Goal: Information Seeking & Learning: Learn about a topic

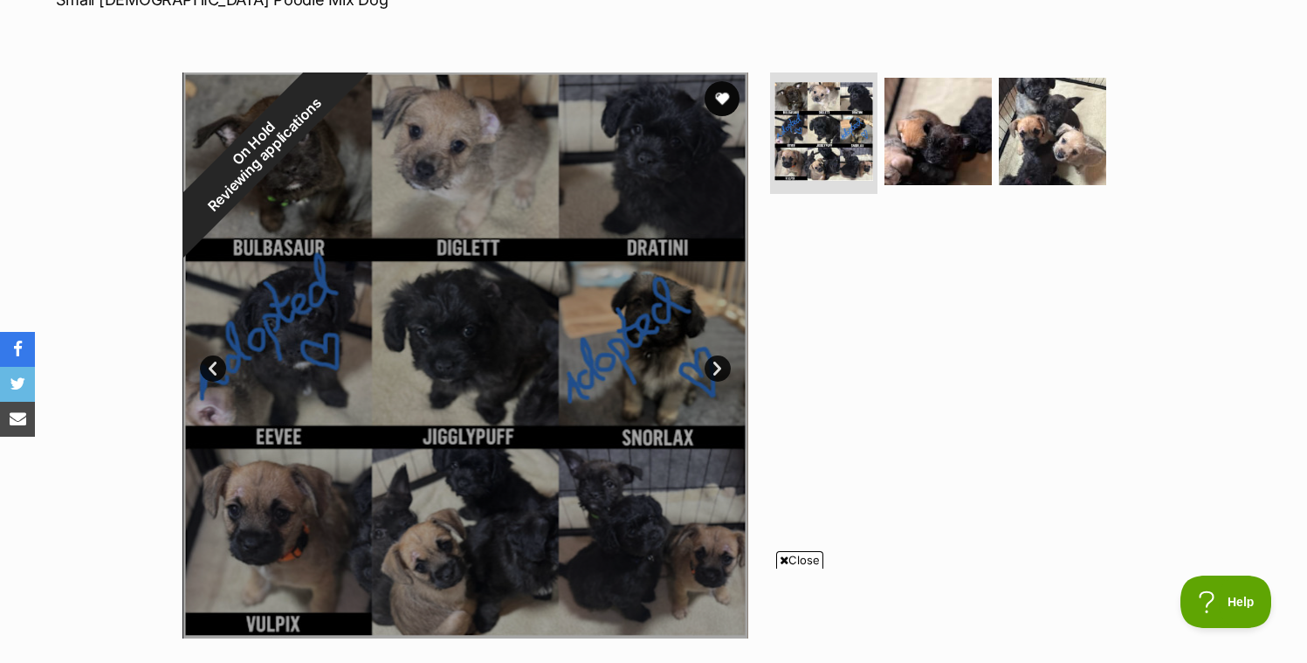
scroll to position [302, 0]
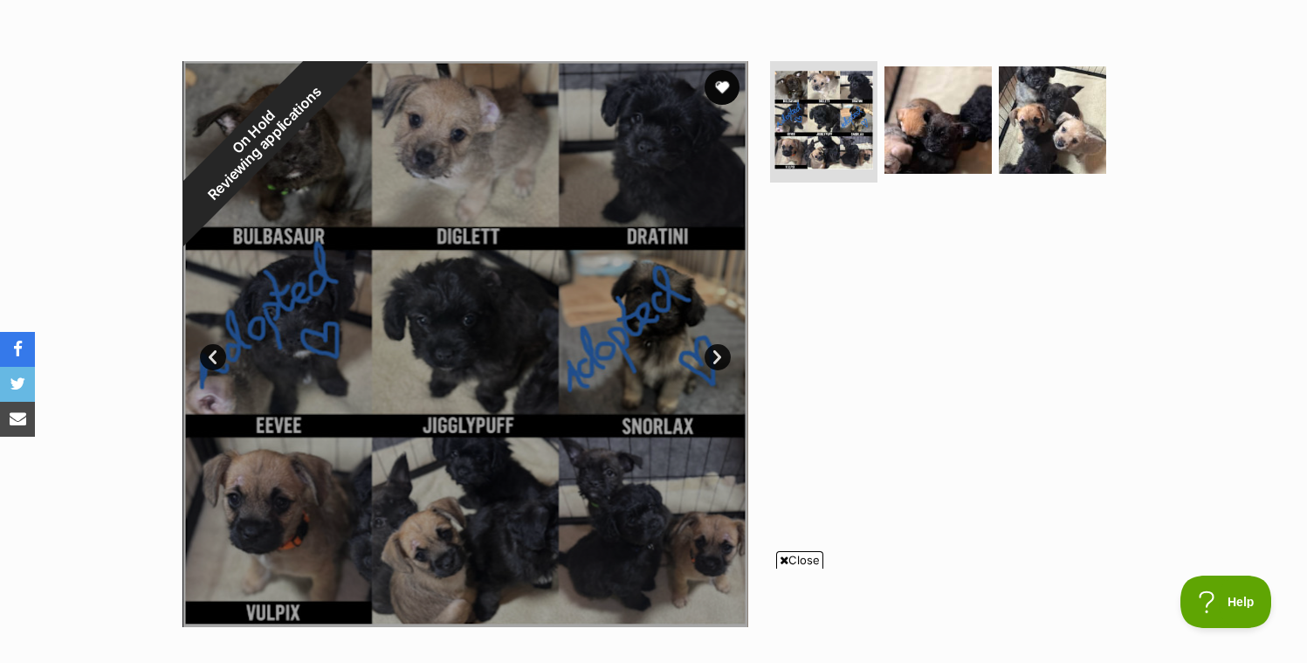
click at [787, 312] on div at bounding box center [946, 344] width 358 height 566
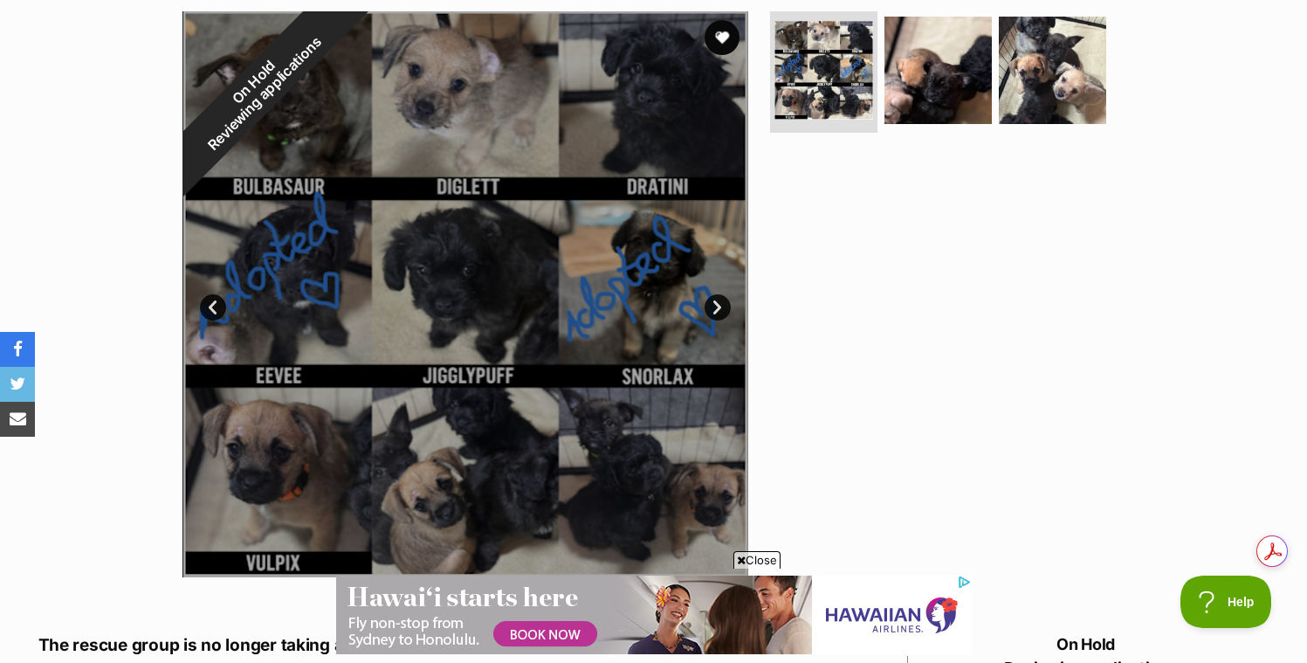
click at [652, 100] on div at bounding box center [466, 294] width 566 height 566
click at [539, 231] on div at bounding box center [466, 294] width 566 height 566
click at [808, 75] on img at bounding box center [824, 70] width 104 height 104
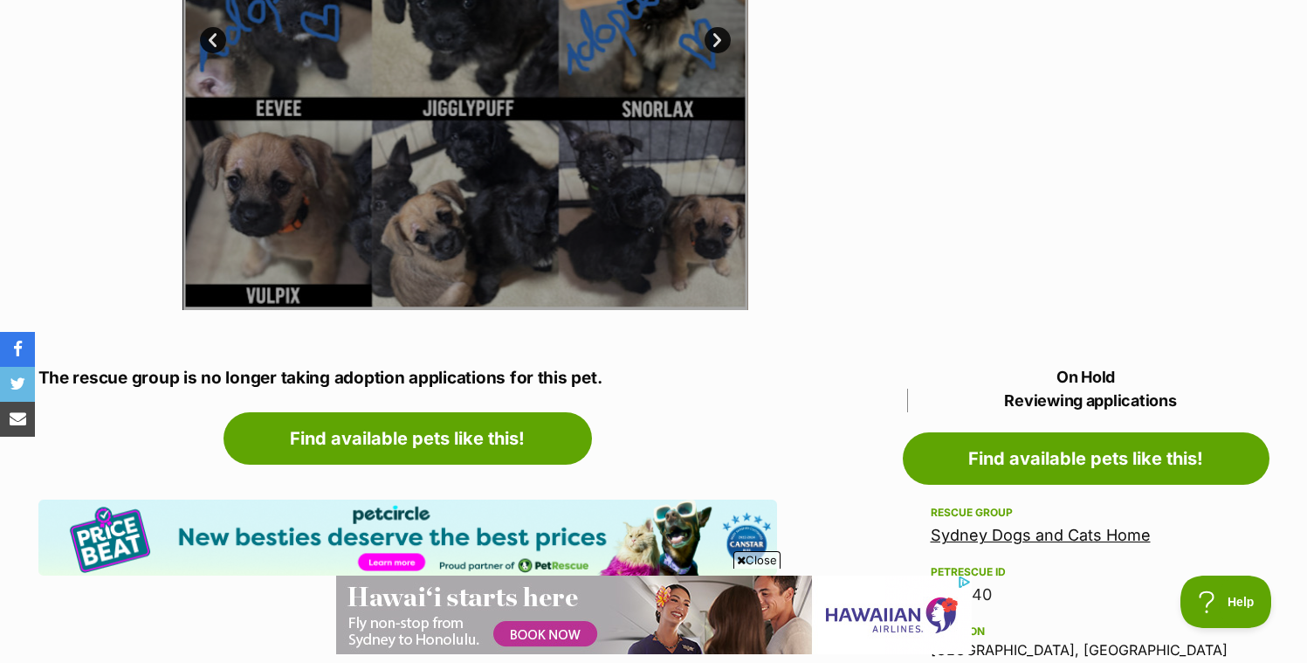
click at [557, 211] on div at bounding box center [466, 27] width 566 height 566
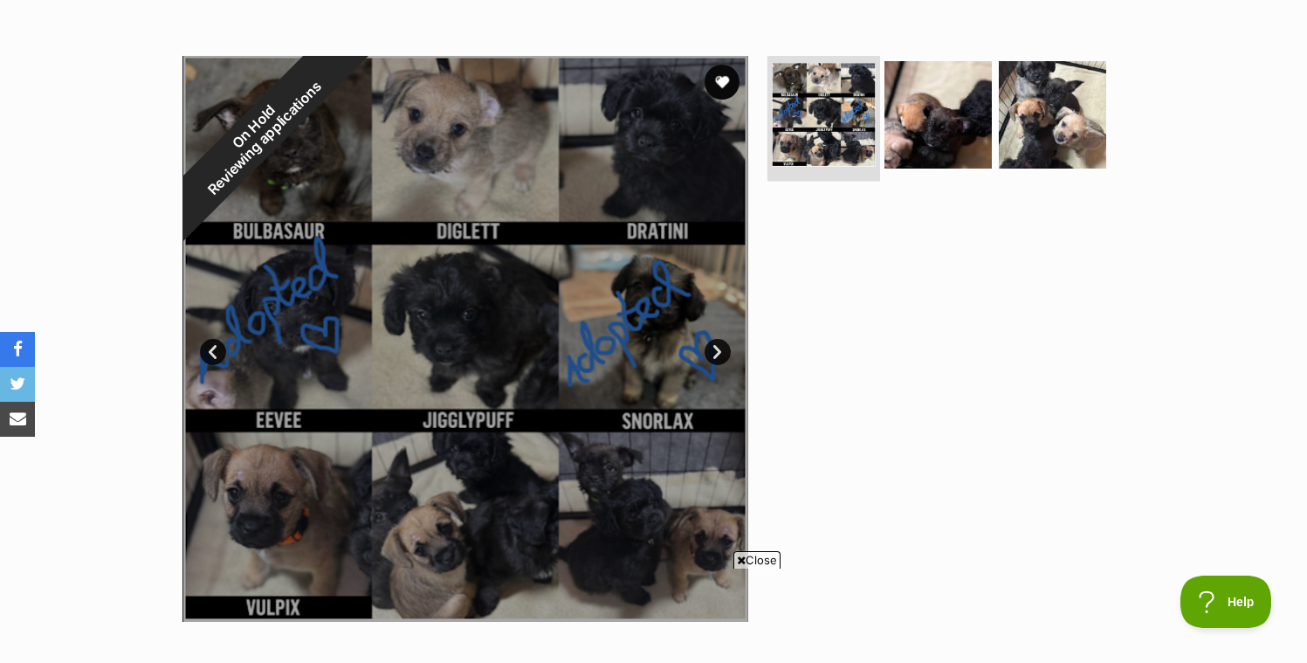
click at [815, 124] on img at bounding box center [824, 115] width 104 height 104
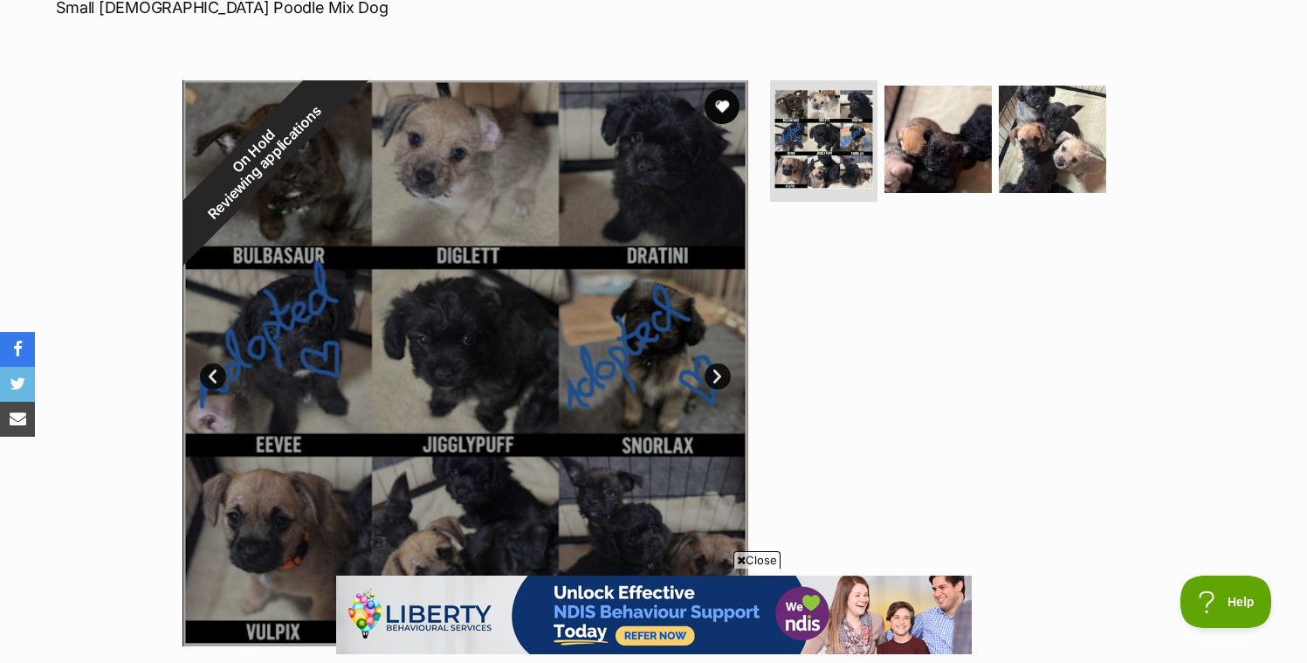
scroll to position [282, 0]
click at [717, 378] on link "Next" at bounding box center [718, 377] width 26 height 26
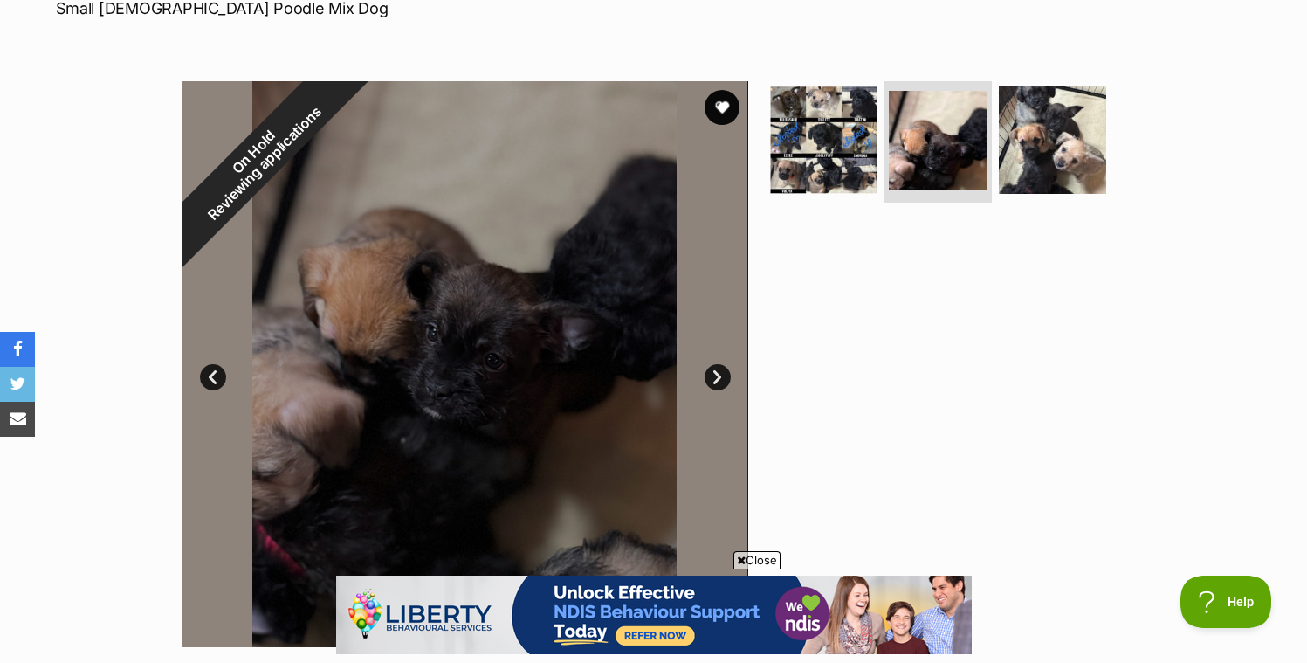
click at [717, 378] on link "Next" at bounding box center [718, 377] width 26 height 26
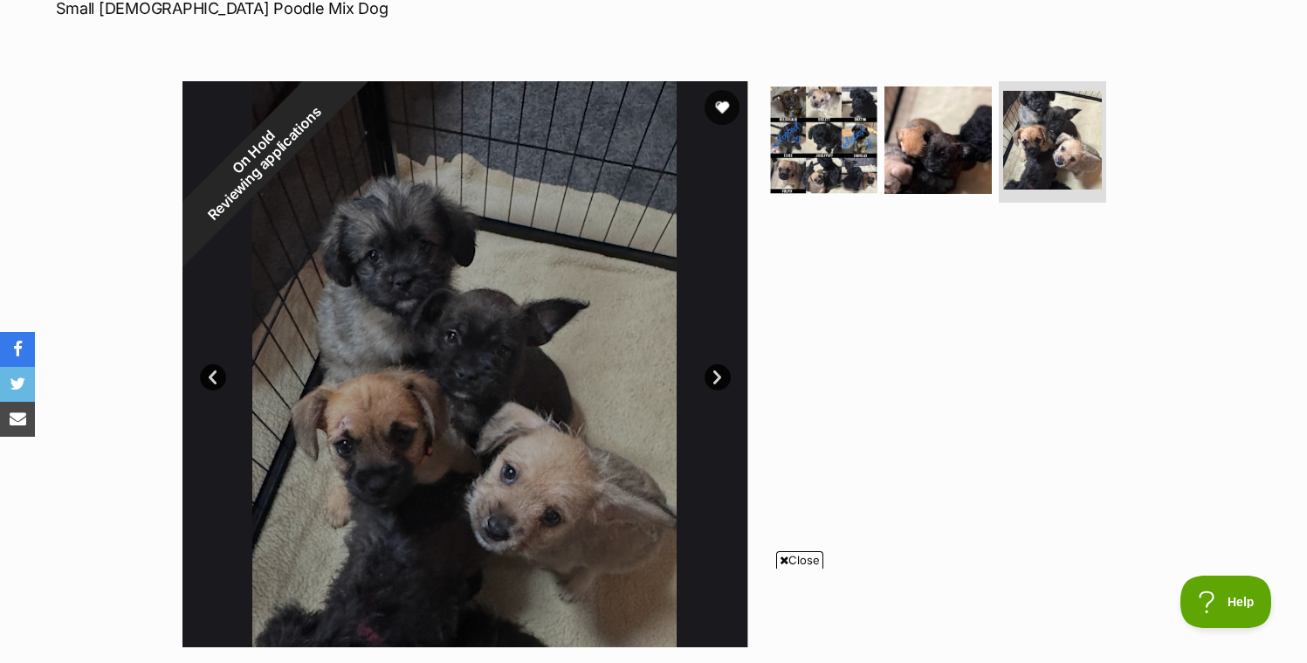
click at [215, 384] on link "Prev" at bounding box center [213, 377] width 26 height 26
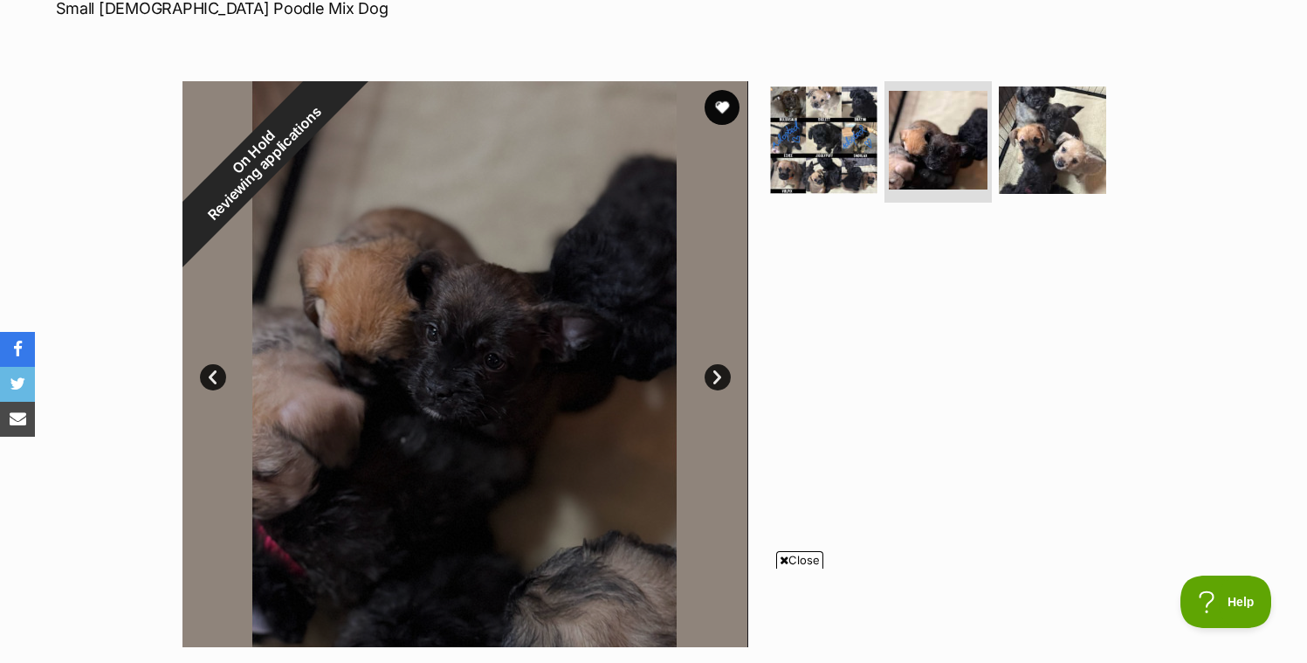
click at [204, 382] on link "Prev" at bounding box center [213, 377] width 26 height 26
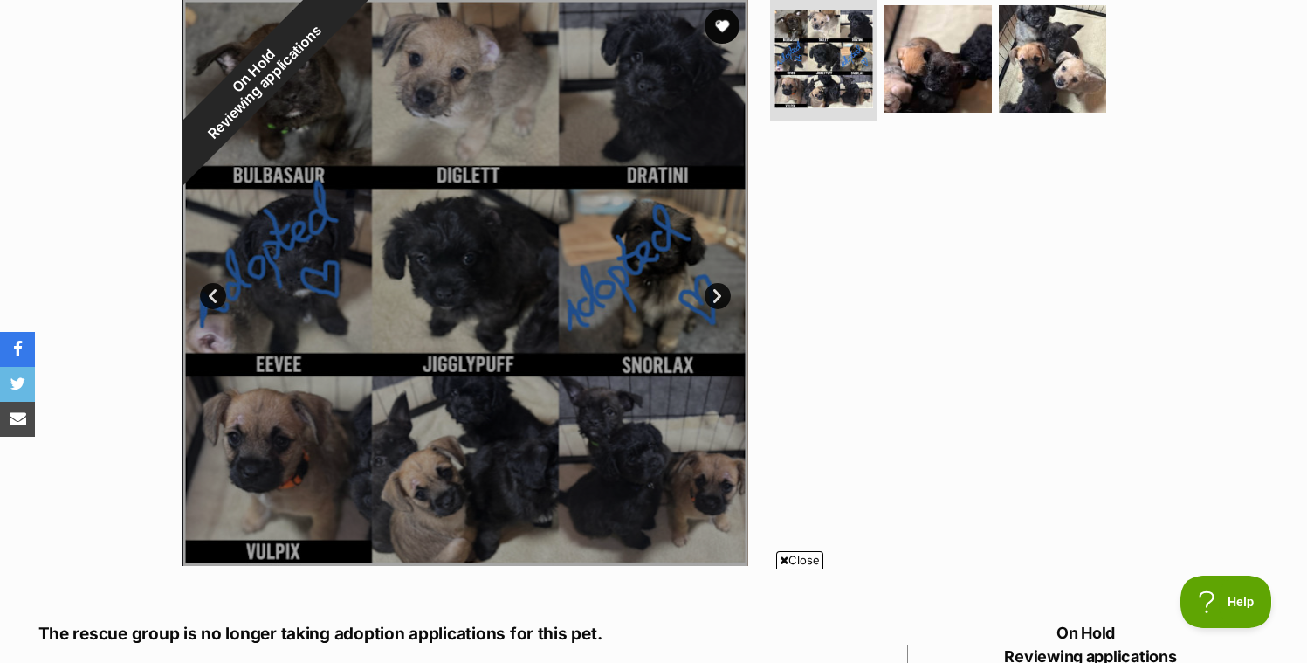
scroll to position [367, 0]
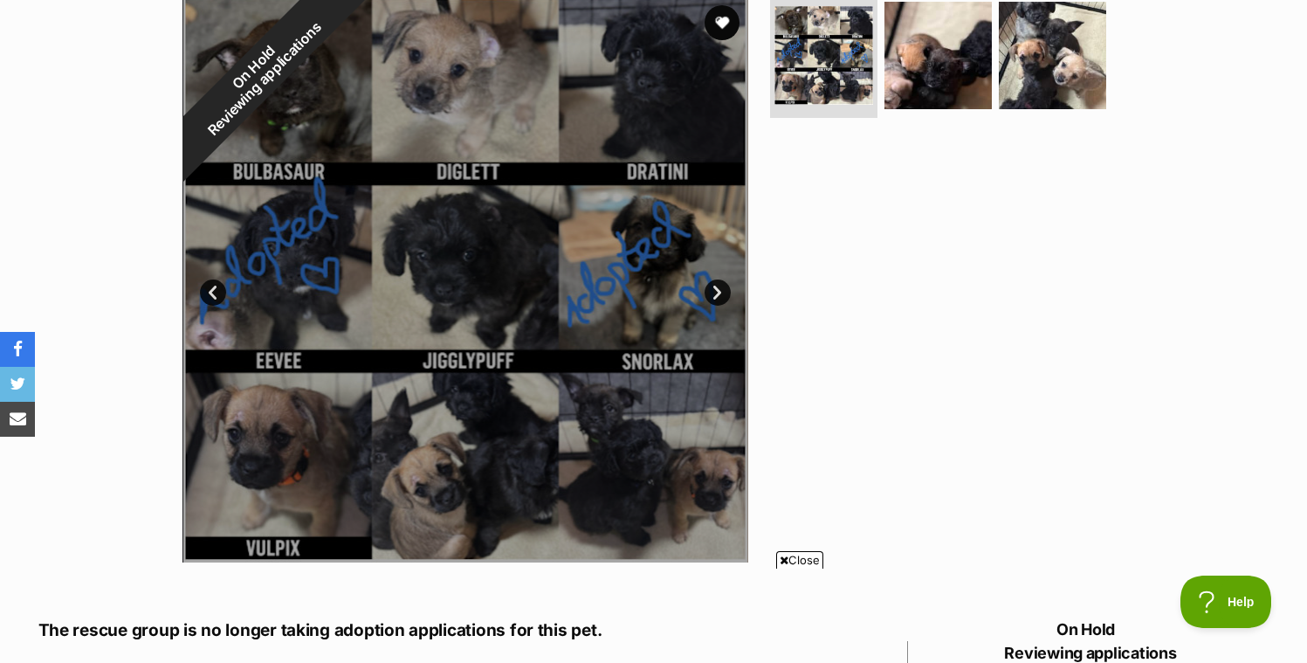
click at [721, 290] on link "Next" at bounding box center [718, 292] width 26 height 26
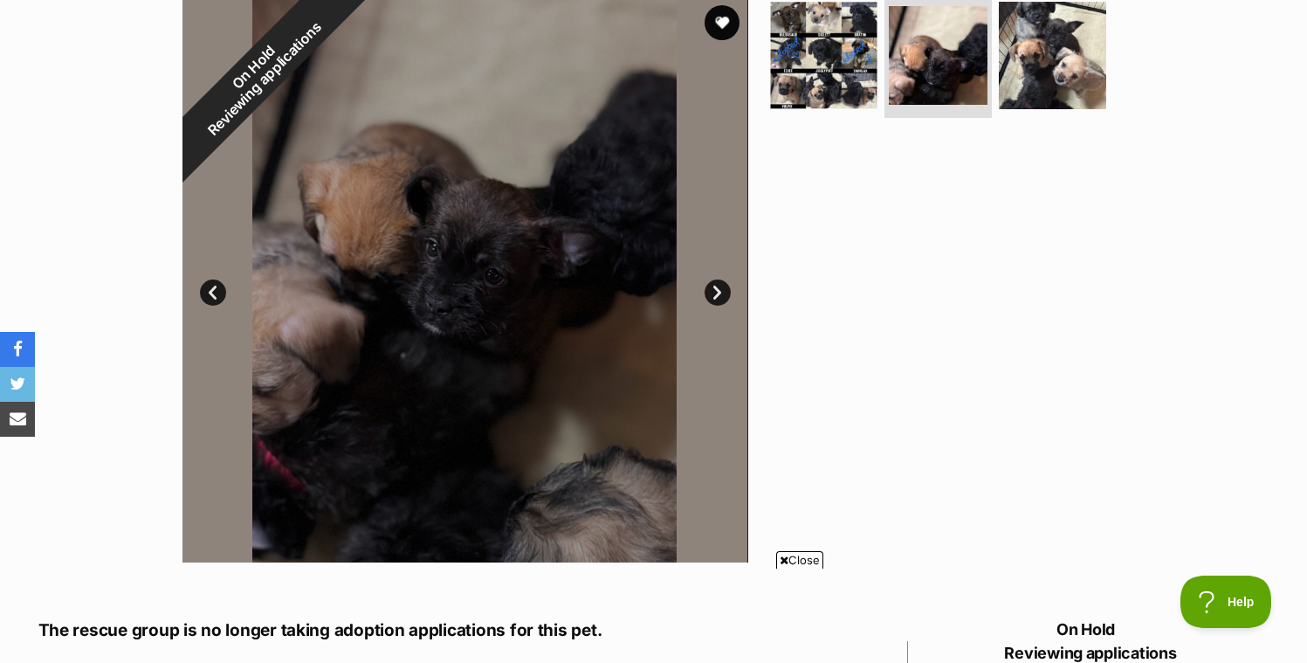
click at [722, 291] on link "Next" at bounding box center [718, 292] width 26 height 26
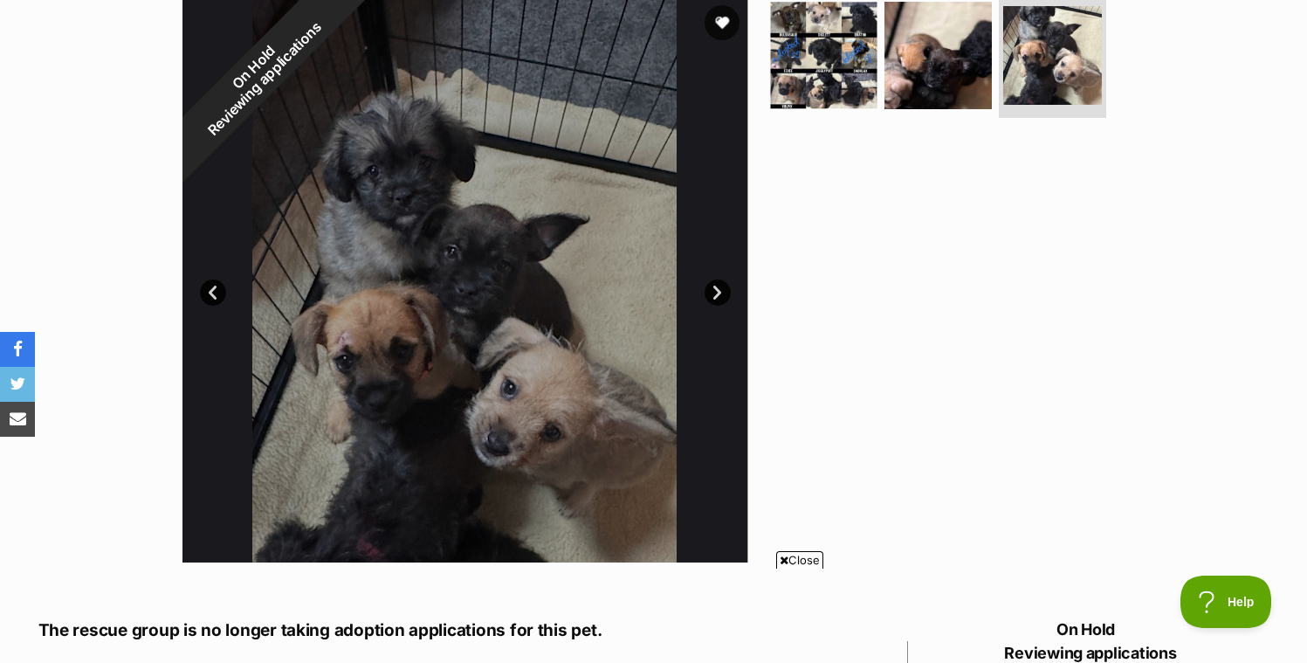
click at [207, 291] on link "Prev" at bounding box center [213, 292] width 26 height 26
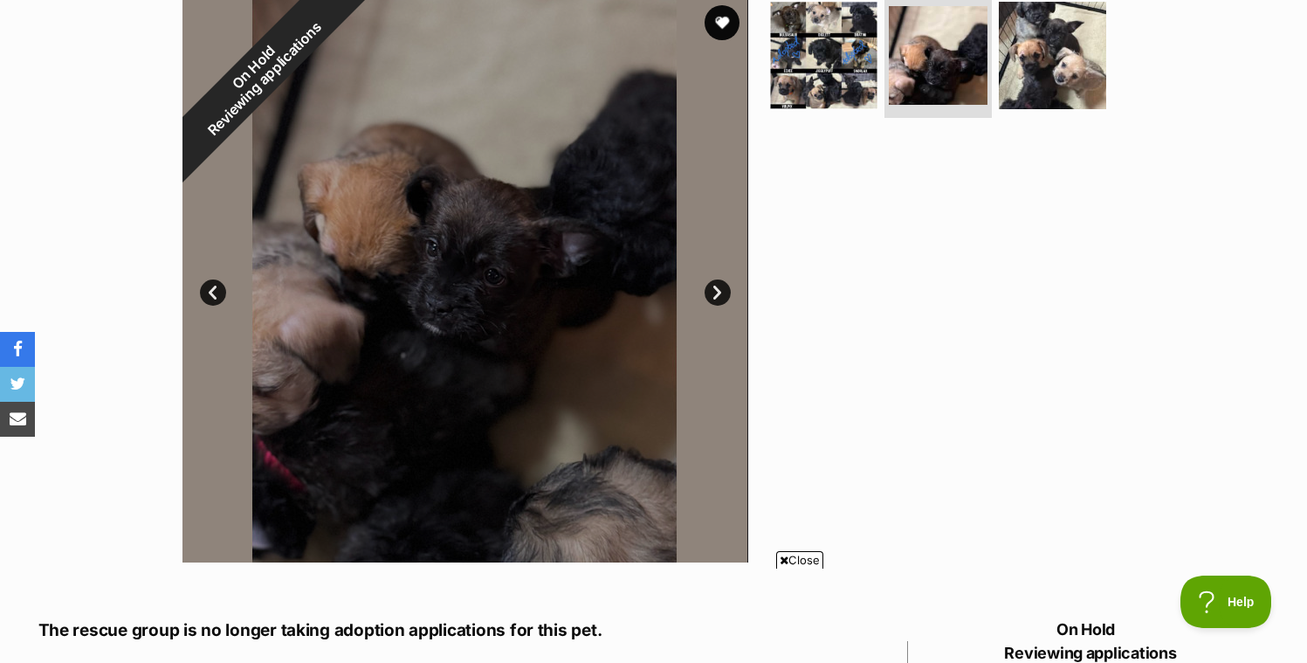
click at [207, 291] on link "Prev" at bounding box center [213, 292] width 26 height 26
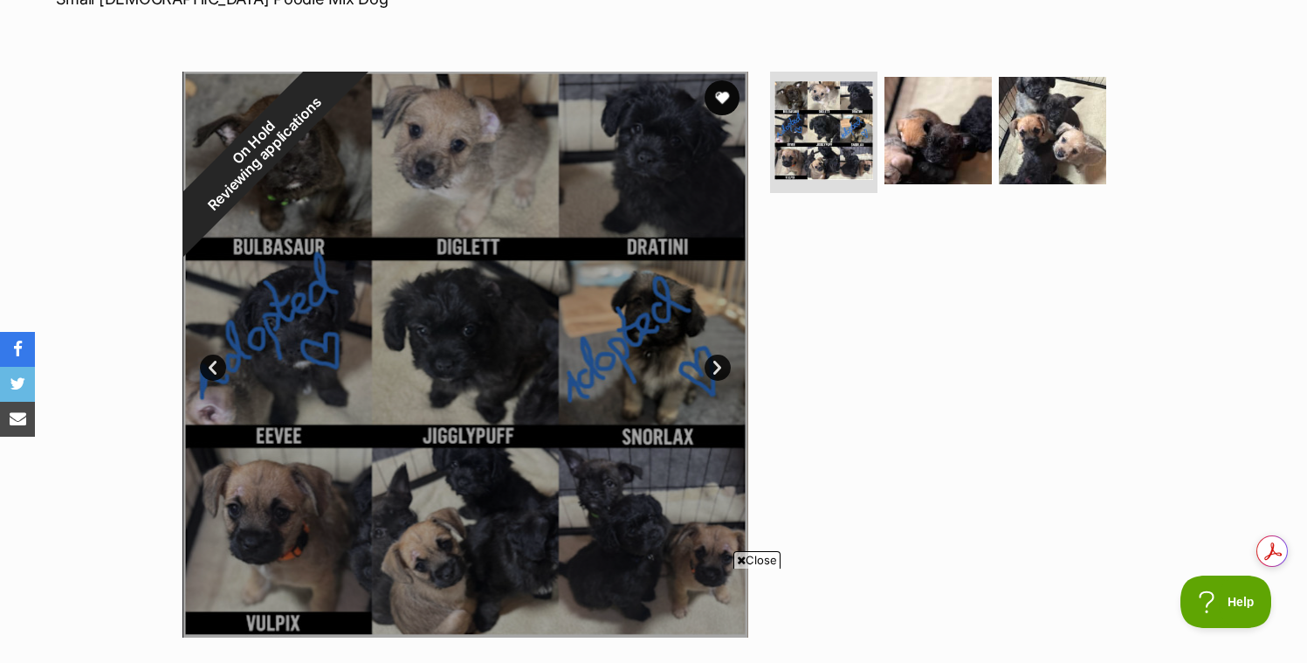
scroll to position [0, 0]
